Goal: Navigation & Orientation: Go to known website

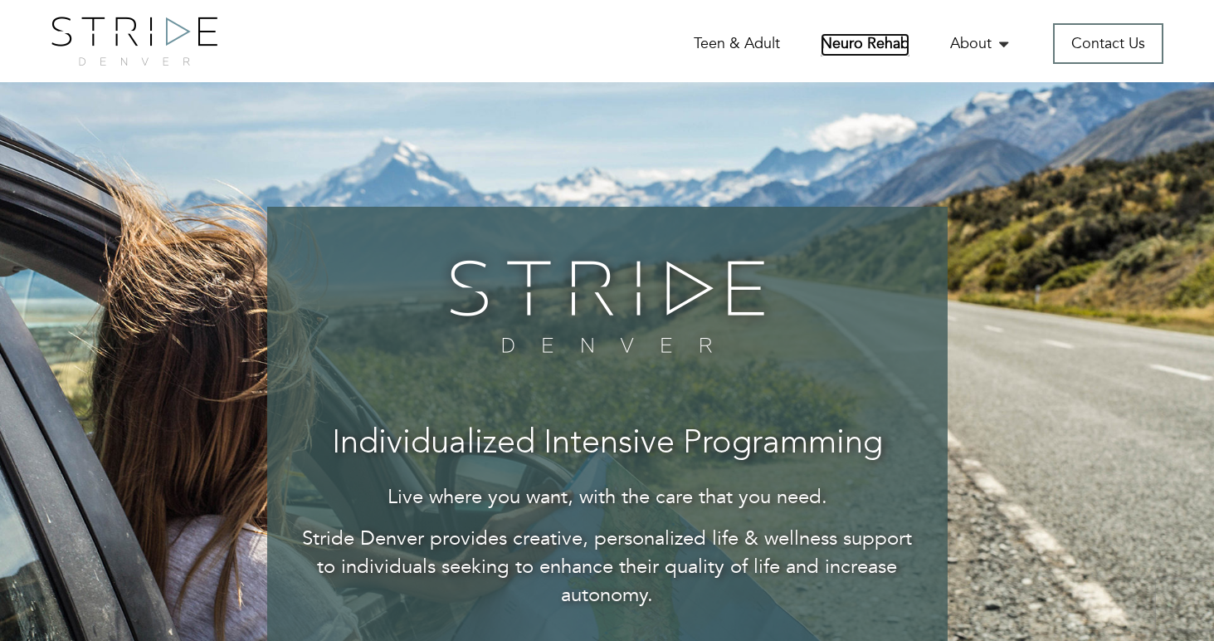
click at [860, 43] on link "Neuro Rehab" at bounding box center [865, 44] width 89 height 23
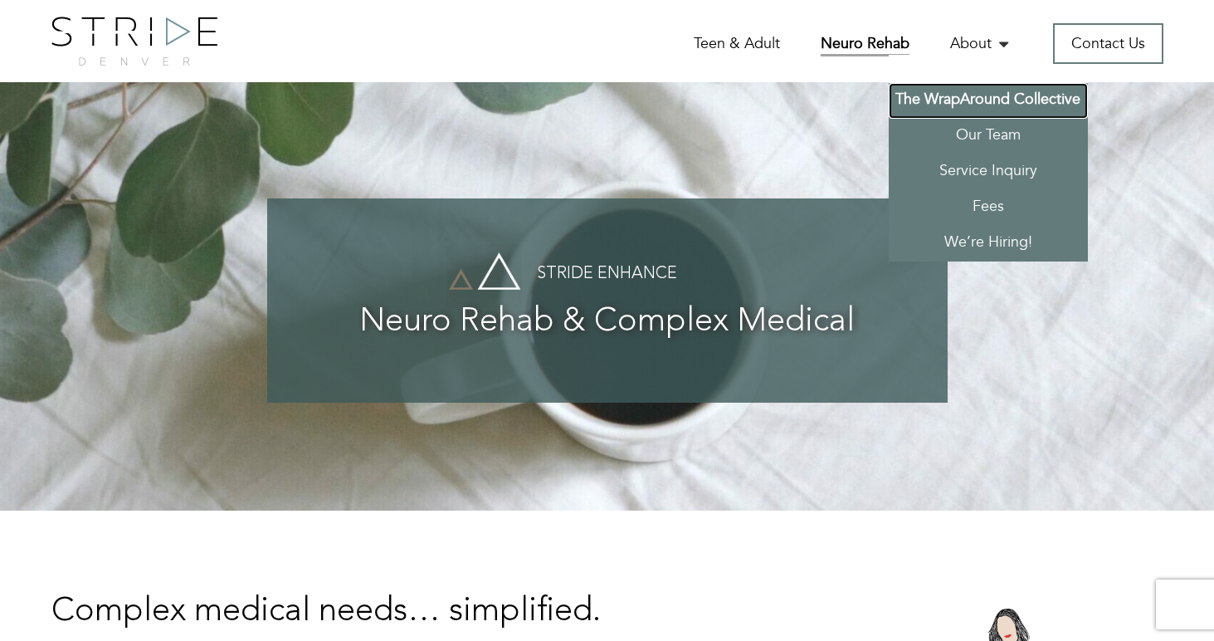
click at [988, 100] on link "The WrapAround Collective" at bounding box center [988, 101] width 199 height 36
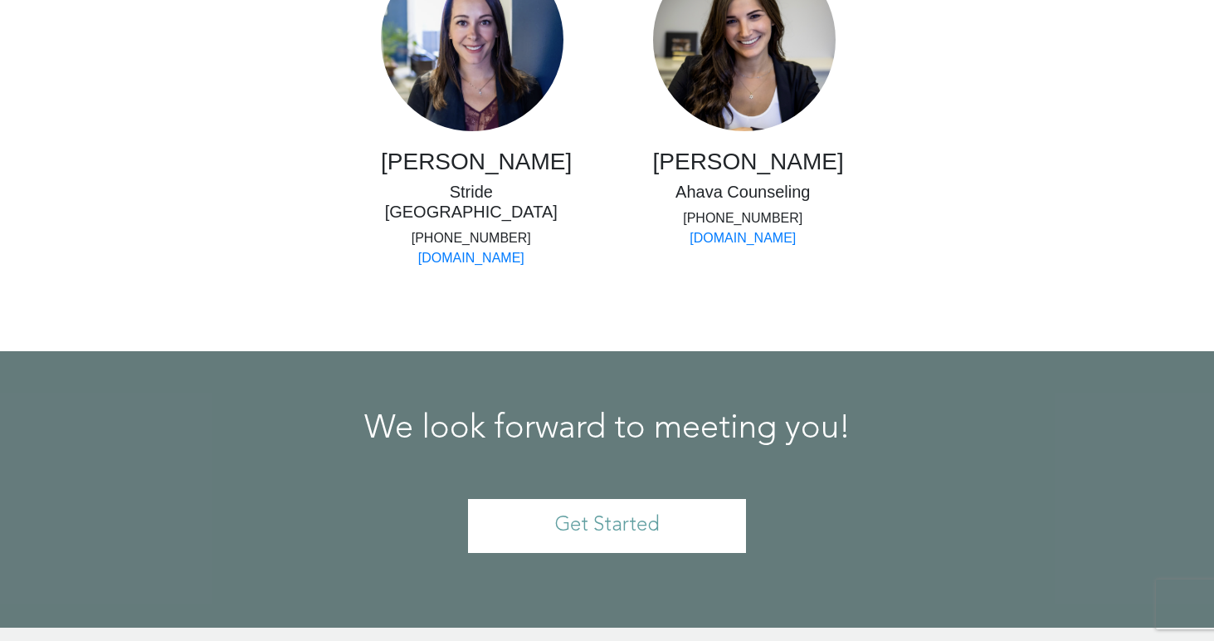
scroll to position [3406, 0]
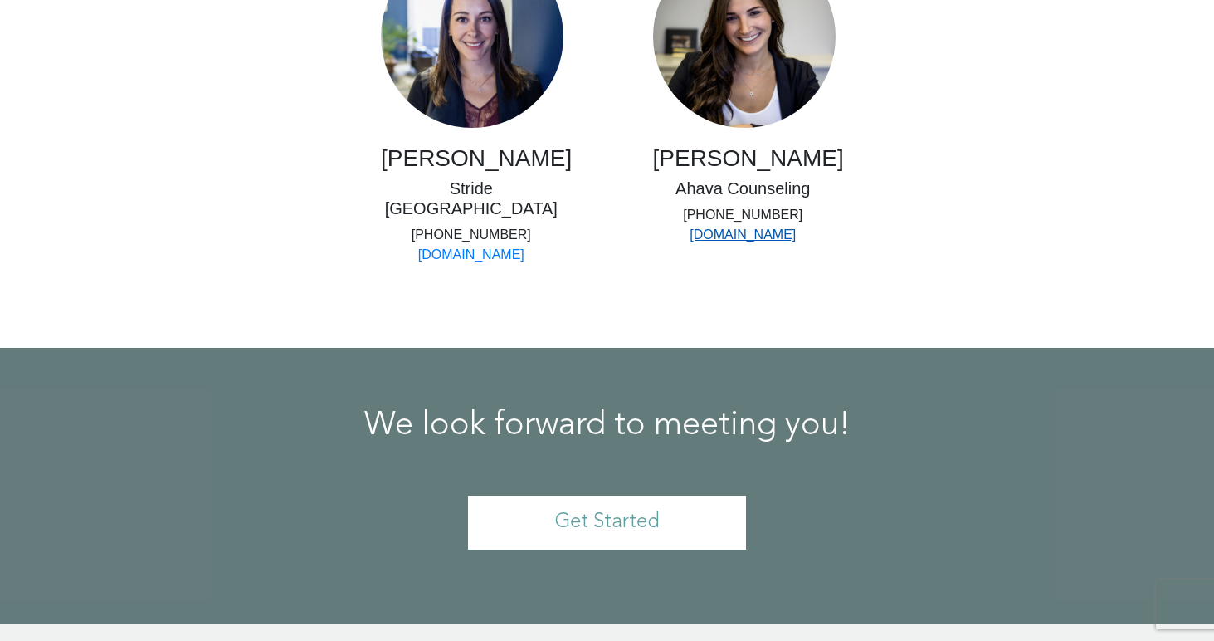
click at [716, 242] on link "[DOMAIN_NAME]" at bounding box center [743, 234] width 106 height 14
